Goal: Contribute content: Contribute content

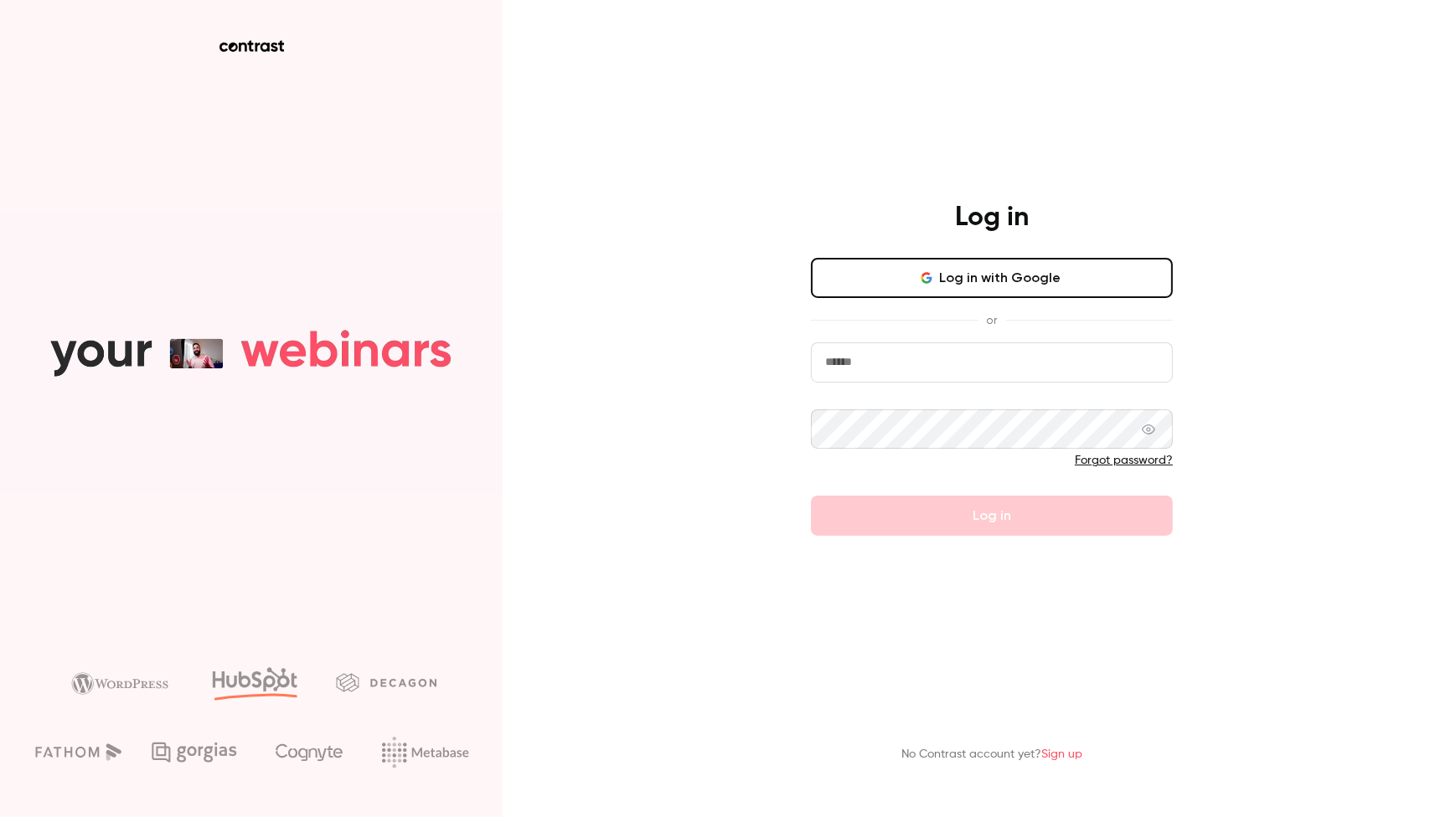
type input "**********"
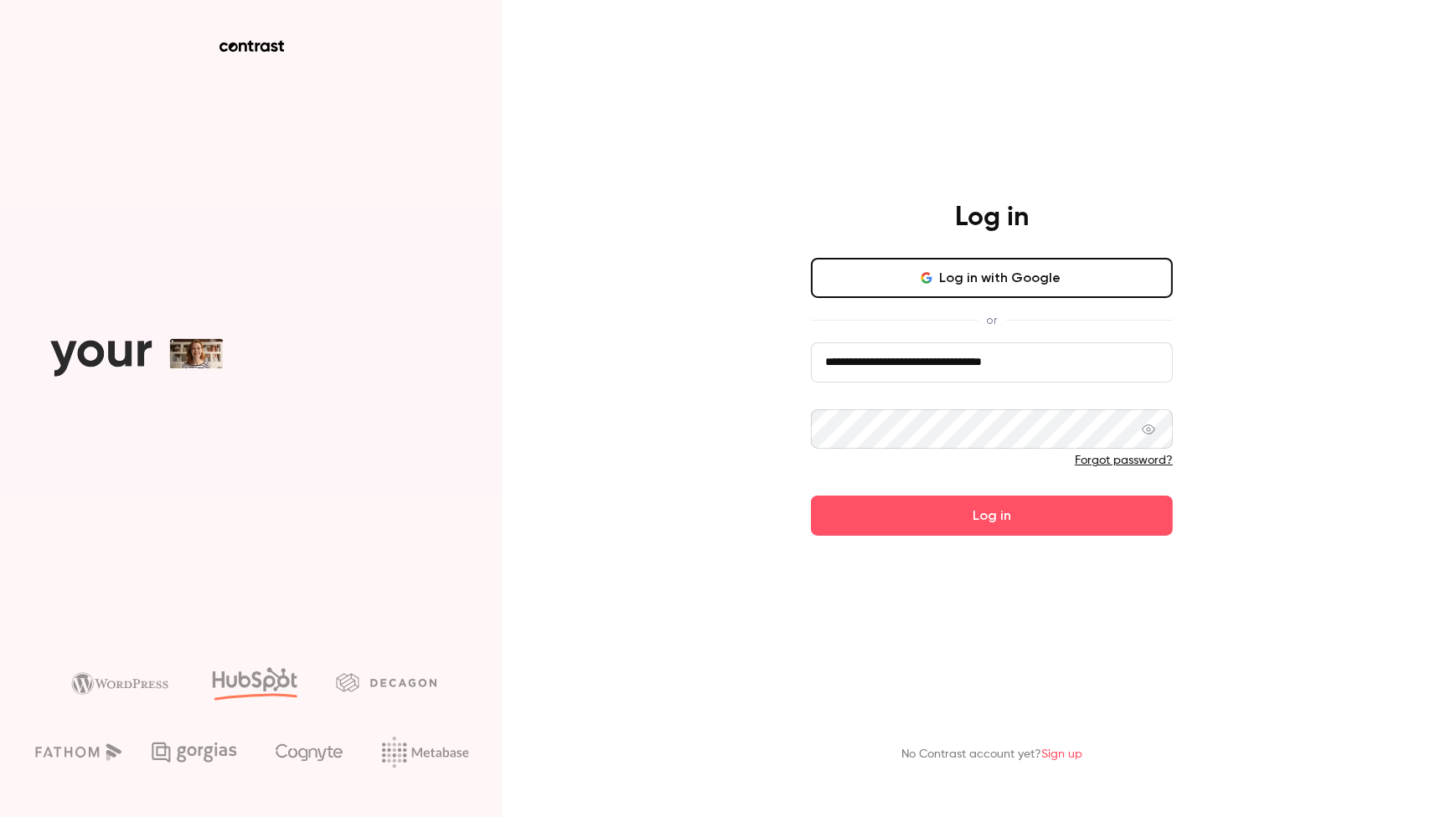
click at [1155, 435] on icon at bounding box center [1148, 429] width 13 height 13
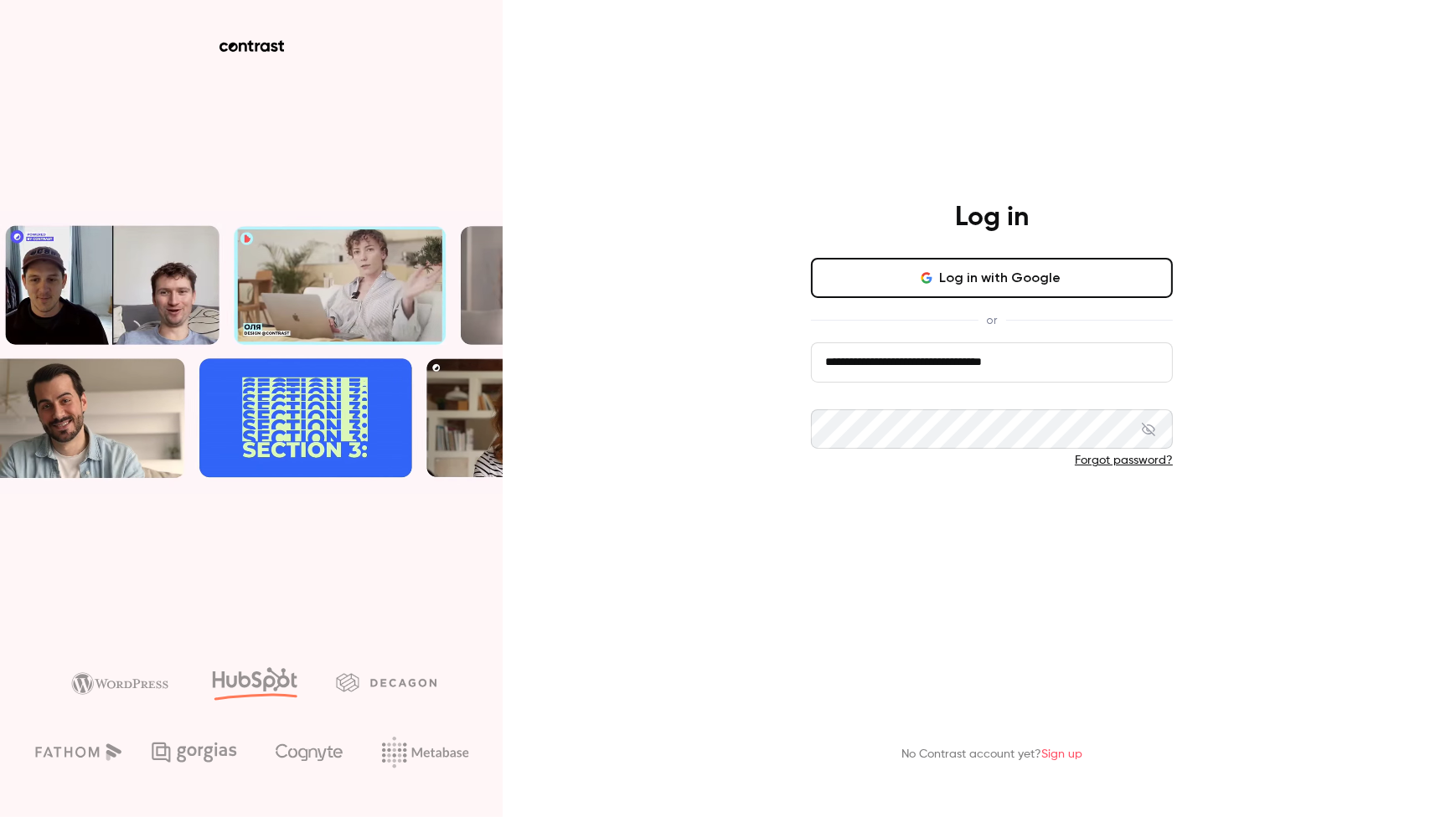
click at [1005, 520] on button "Log in" at bounding box center [992, 516] width 362 height 40
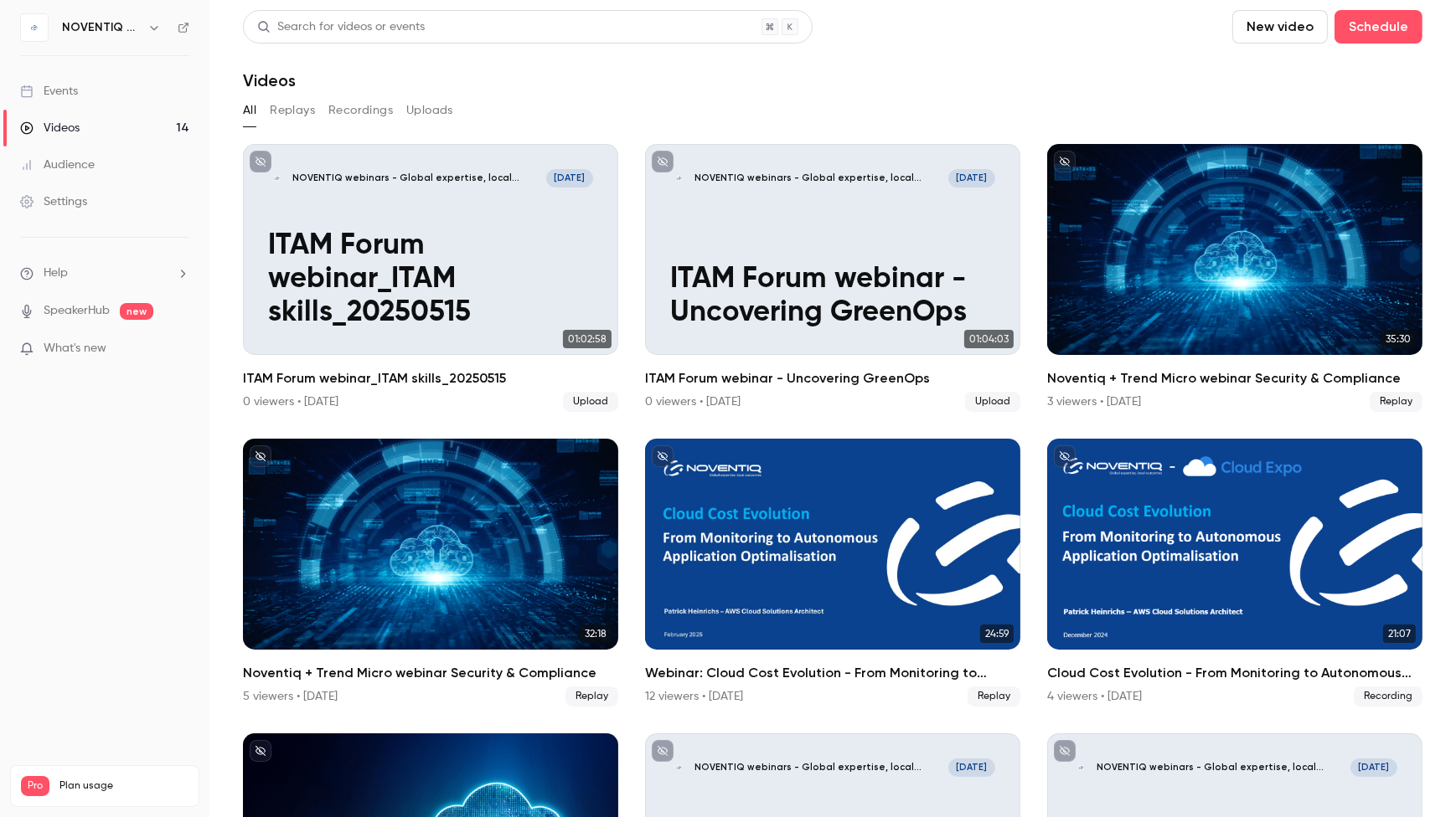
click at [1278, 28] on button "New video" at bounding box center [1280, 27] width 96 height 33
click at [1287, 118] on div "Upload" at bounding box center [1330, 116] width 127 height 17
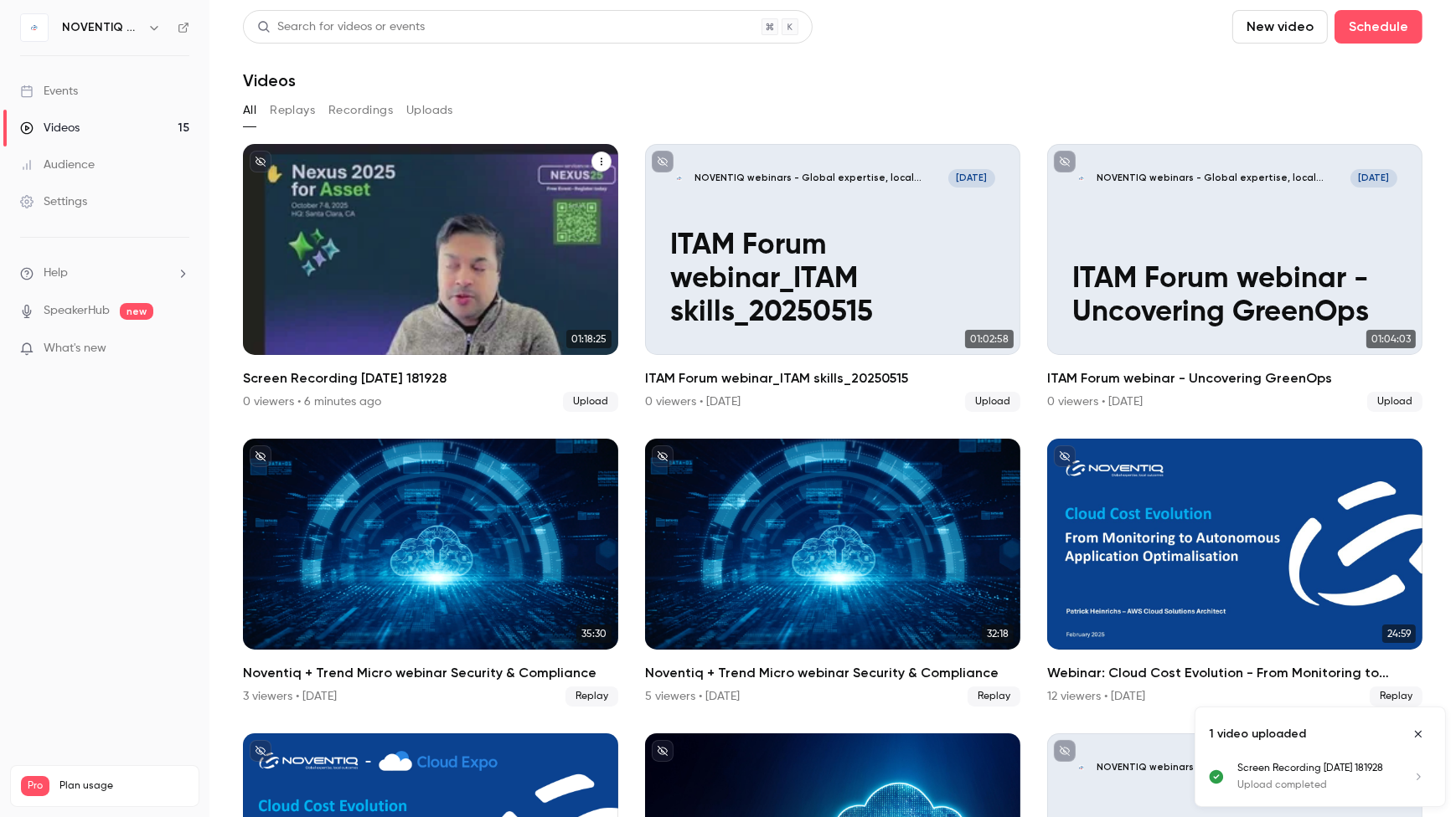
click at [452, 269] on p "Screen Recording [DATE] 181928" at bounding box center [430, 296] width 325 height 67
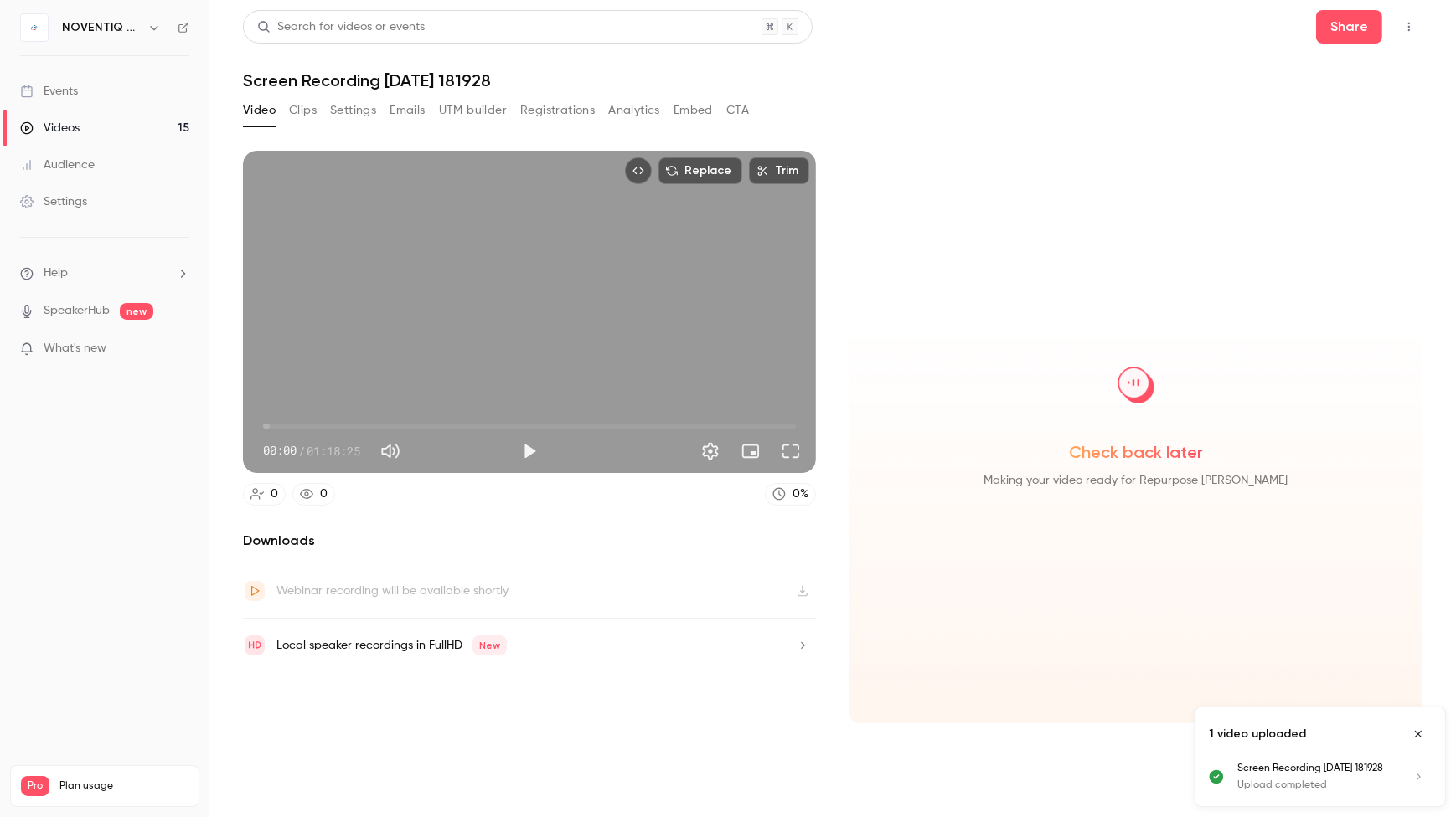
click at [502, 76] on h1 "Screen Recording [DATE] 181928" at bounding box center [833, 80] width 1180 height 20
click at [1403, 24] on icon "Top Bar Actions" at bounding box center [1408, 26] width 13 height 11
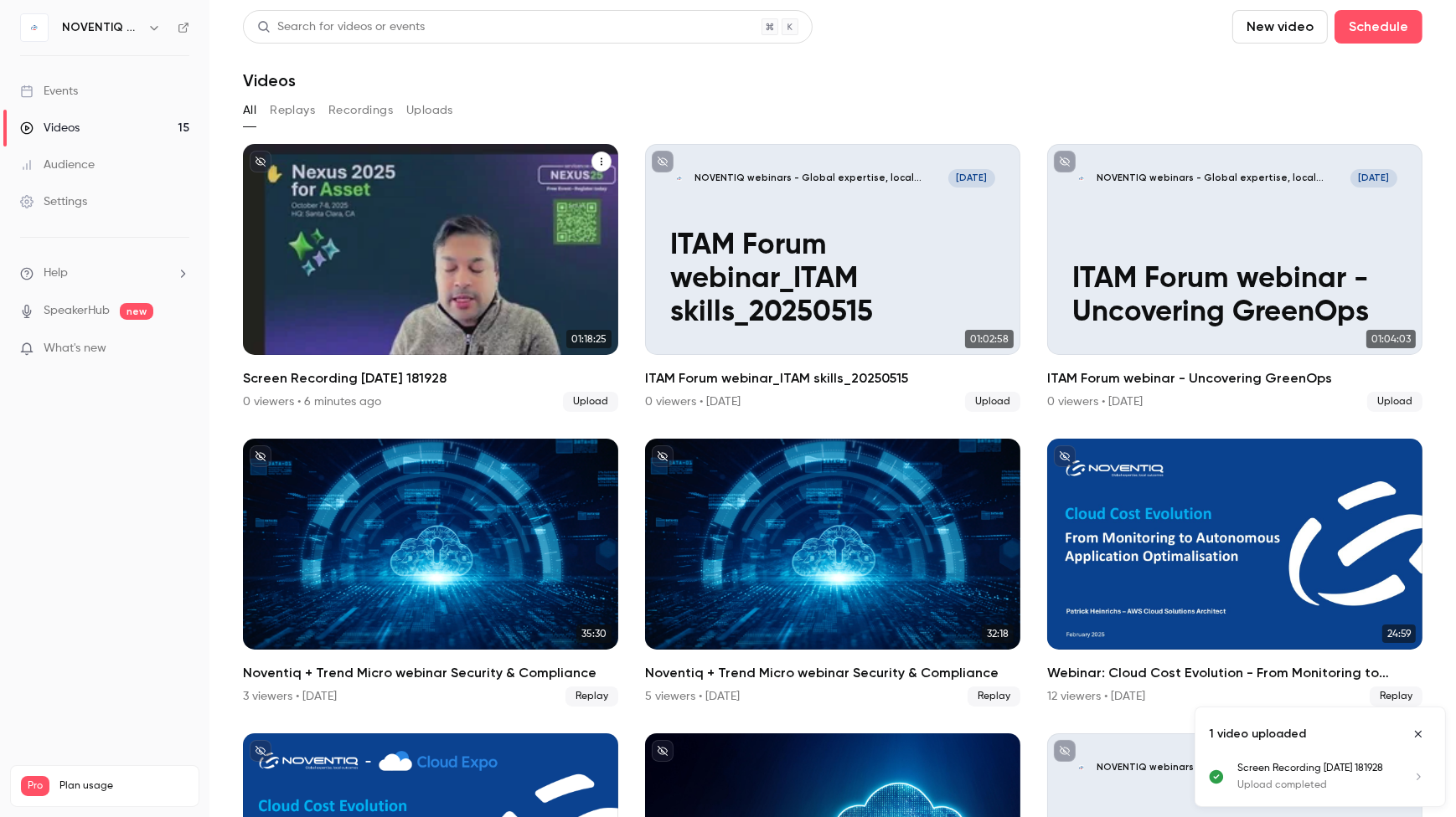
click at [596, 159] on icon "Screen Recording 2025-09-09 181928" at bounding box center [601, 162] width 10 height 10
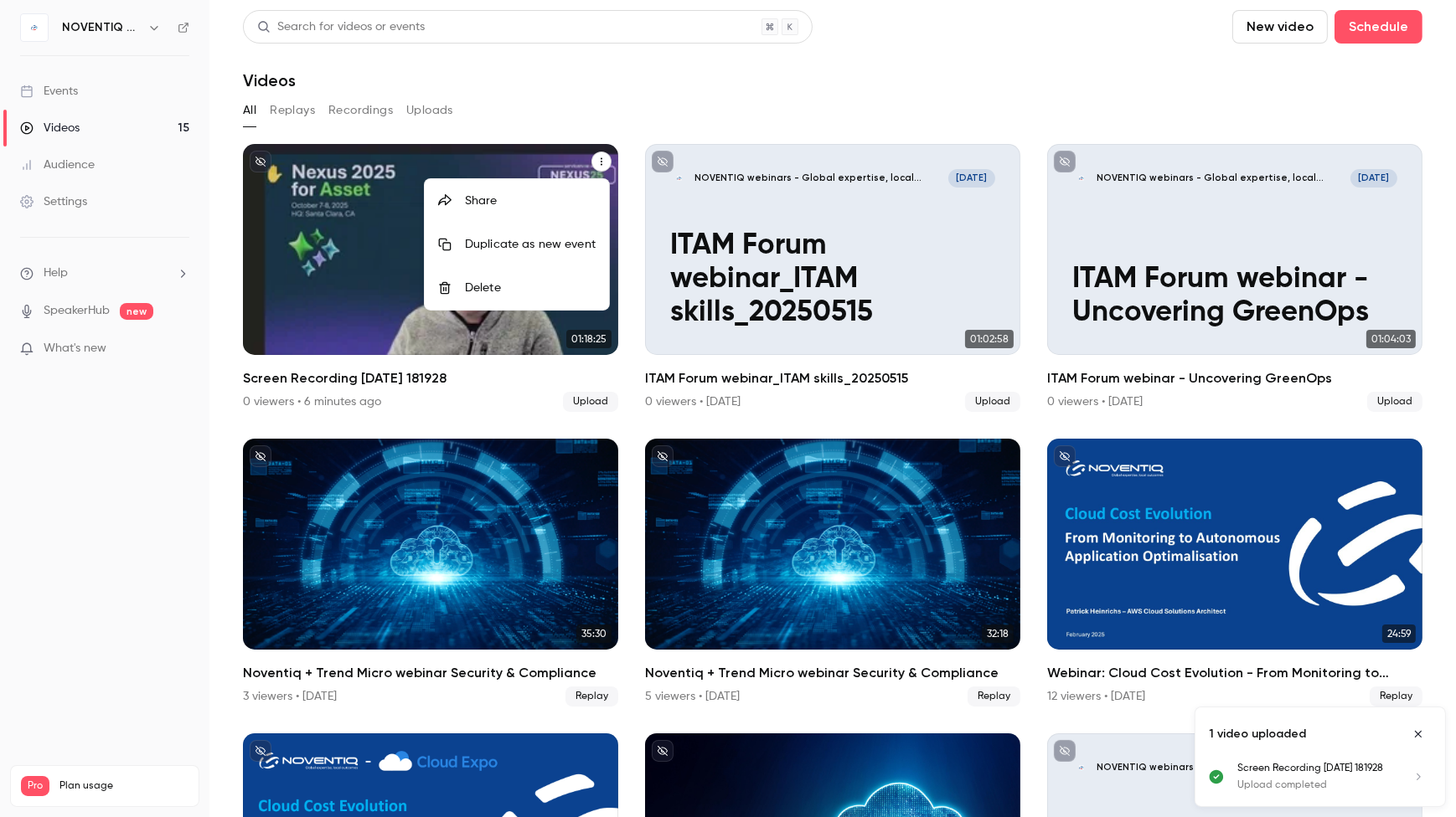
click at [433, 366] on div at bounding box center [728, 408] width 1456 height 817
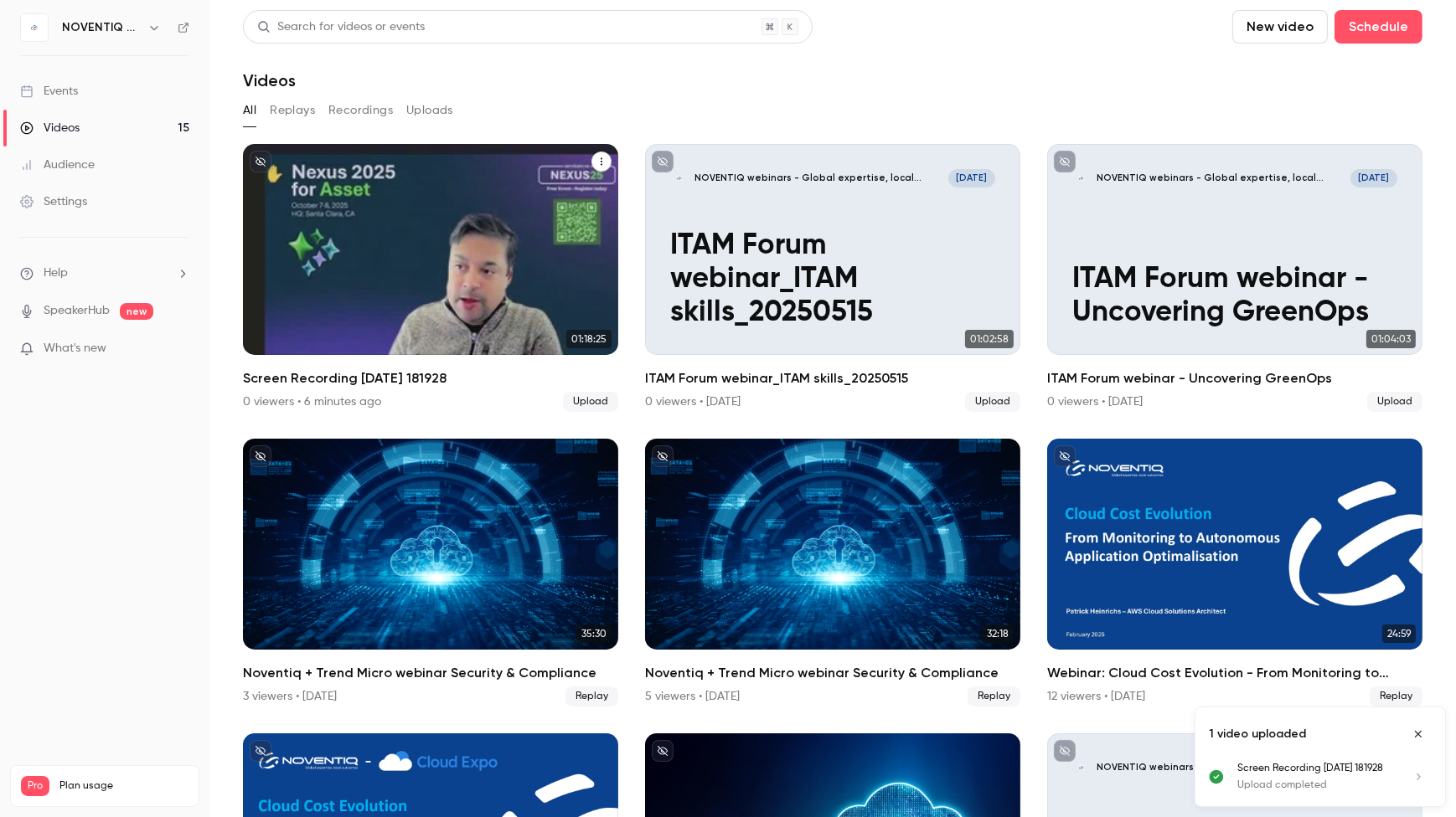
click at [433, 376] on h2 "Screen Recording [DATE] 181928" at bounding box center [430, 378] width 376 height 20
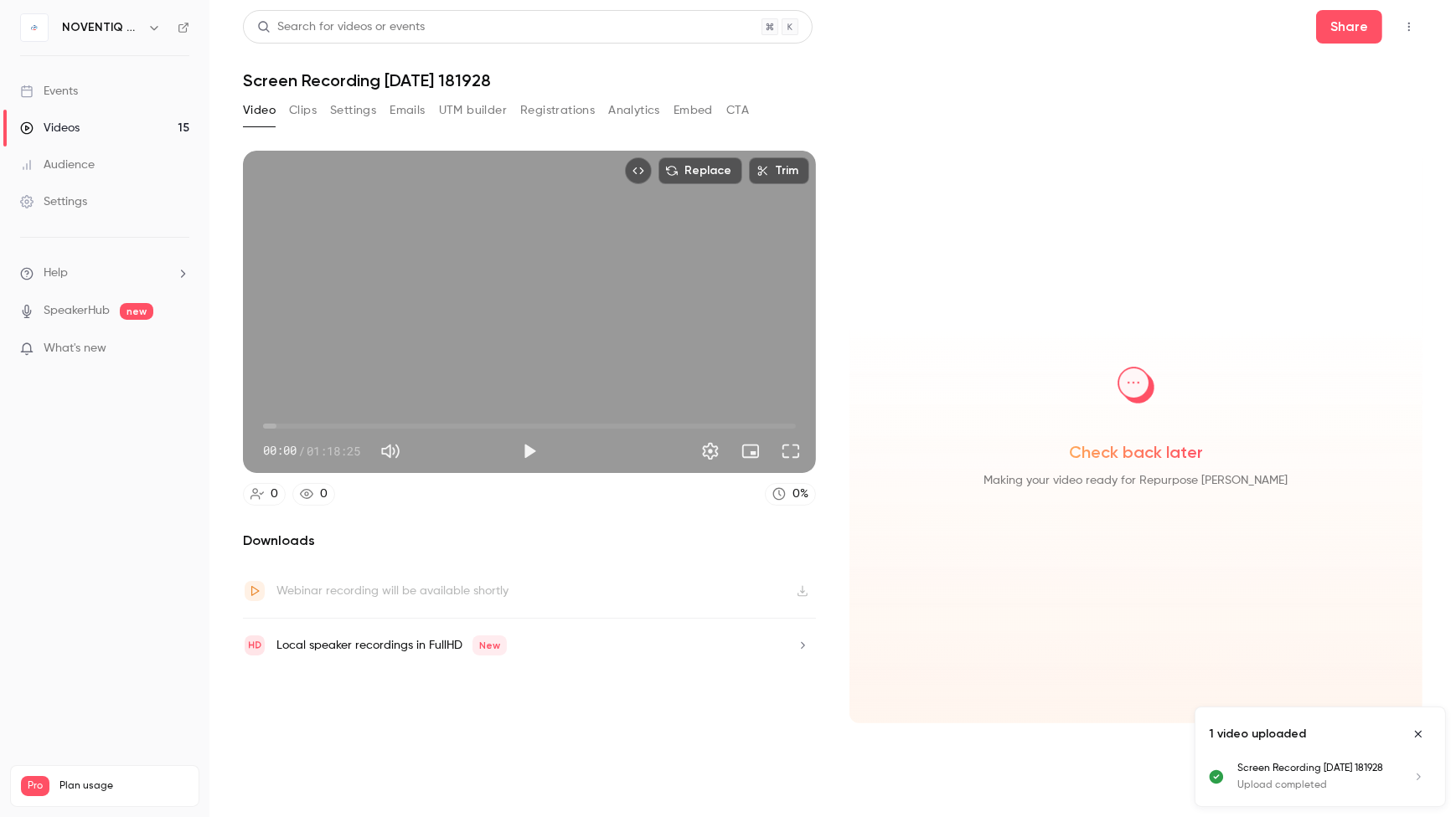
click at [364, 78] on h1 "Screen Recording [DATE] 181928" at bounding box center [833, 80] width 1180 height 20
drag, startPoint x: 1415, startPoint y: 730, endPoint x: 1423, endPoint y: 734, distance: 8.9
click at [1417, 730] on icon "Close uploads list" at bounding box center [1418, 733] width 13 height 11
